Goal: Information Seeking & Learning: Check status

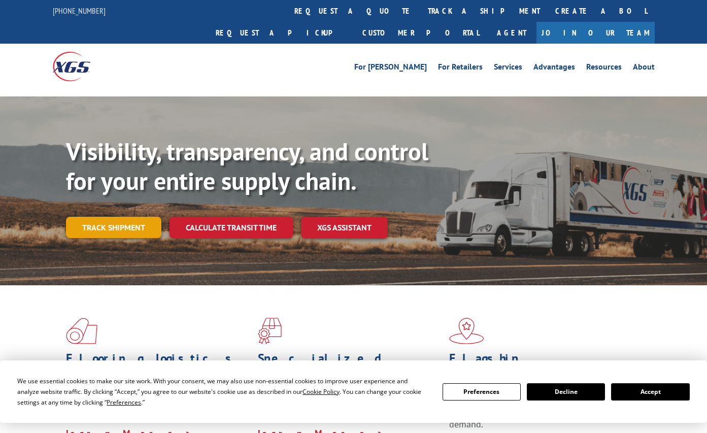
click at [95, 217] on link "Track shipment" at bounding box center [113, 227] width 95 height 21
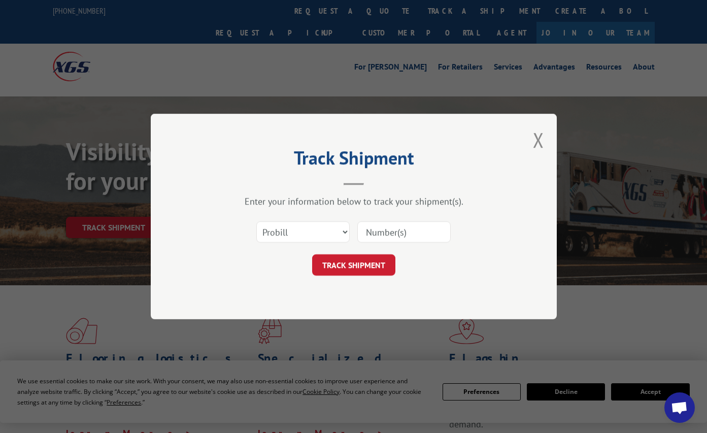
click at [402, 226] on input at bounding box center [403, 231] width 93 height 21
paste input "5352488"
type input "5352488"
click at [307, 233] on select "Select category... Probill BOL PO" at bounding box center [302, 231] width 93 height 21
select select "bol"
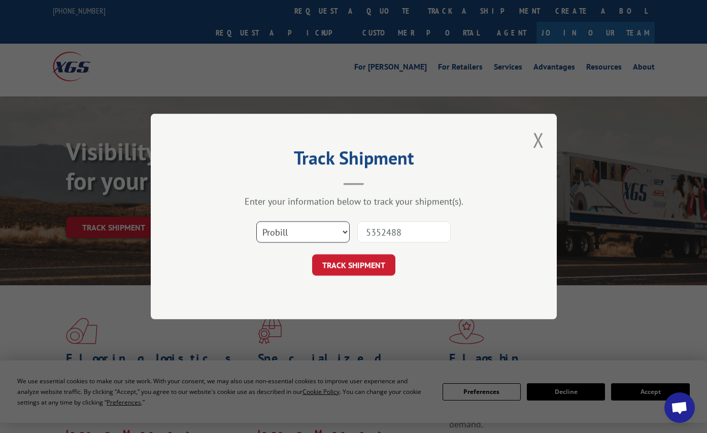
click at [256, 221] on select "Select category... Probill BOL PO" at bounding box center [302, 231] width 93 height 21
click at [350, 270] on button "TRACK SHIPMENT" at bounding box center [353, 264] width 83 height 21
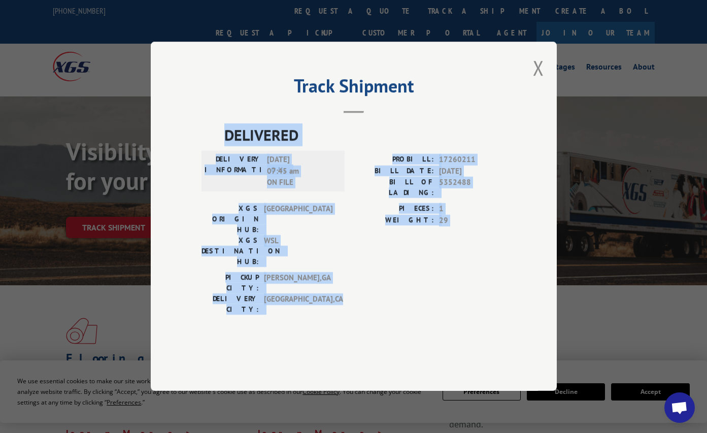
drag, startPoint x: 341, startPoint y: 284, endPoint x: 225, endPoint y: 167, distance: 164.8
click at [225, 167] on div "DELIVERED DELIVERY INFORMATION: [DATE] 07:45 am ON FILE PROBILL: 17260211 BILL …" at bounding box center [354, 222] width 305 height 196
copy div "DELIVERED DELIVERY INFORMATION: [DATE] 07:45 am ON FILE PROBILL: 17260211 BILL …"
